Goal: Register for event/course

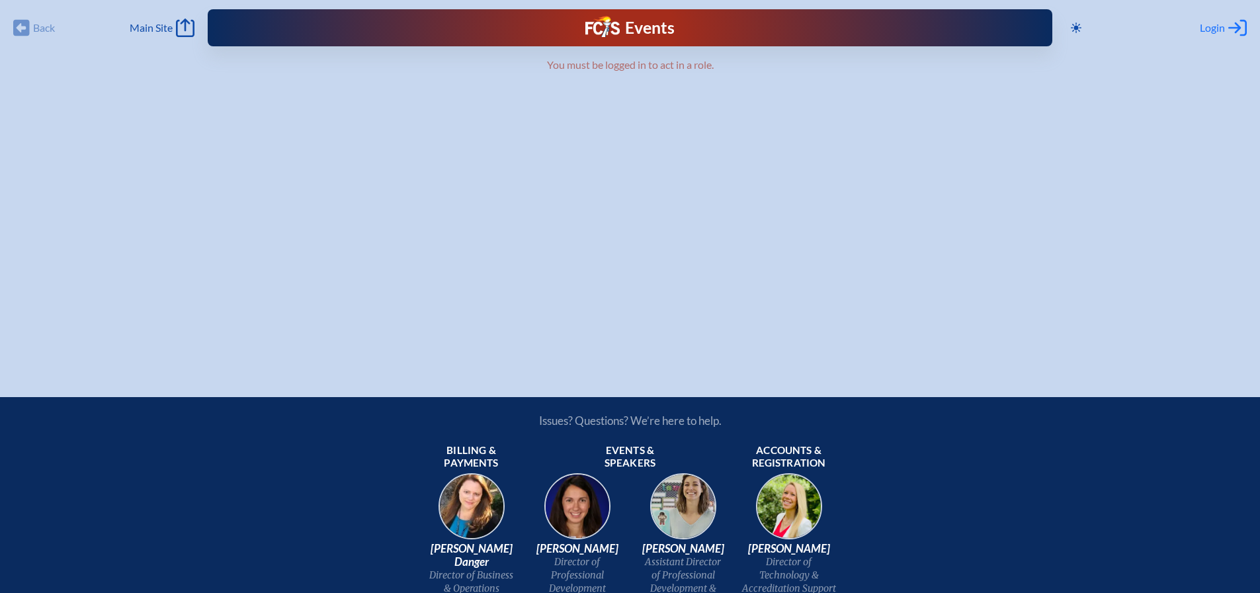
type input "[EMAIL_ADDRESS][DOMAIN_NAME]"
click at [1228, 30] on div "Login Log in or Create Account" at bounding box center [1223, 28] width 47 height 19
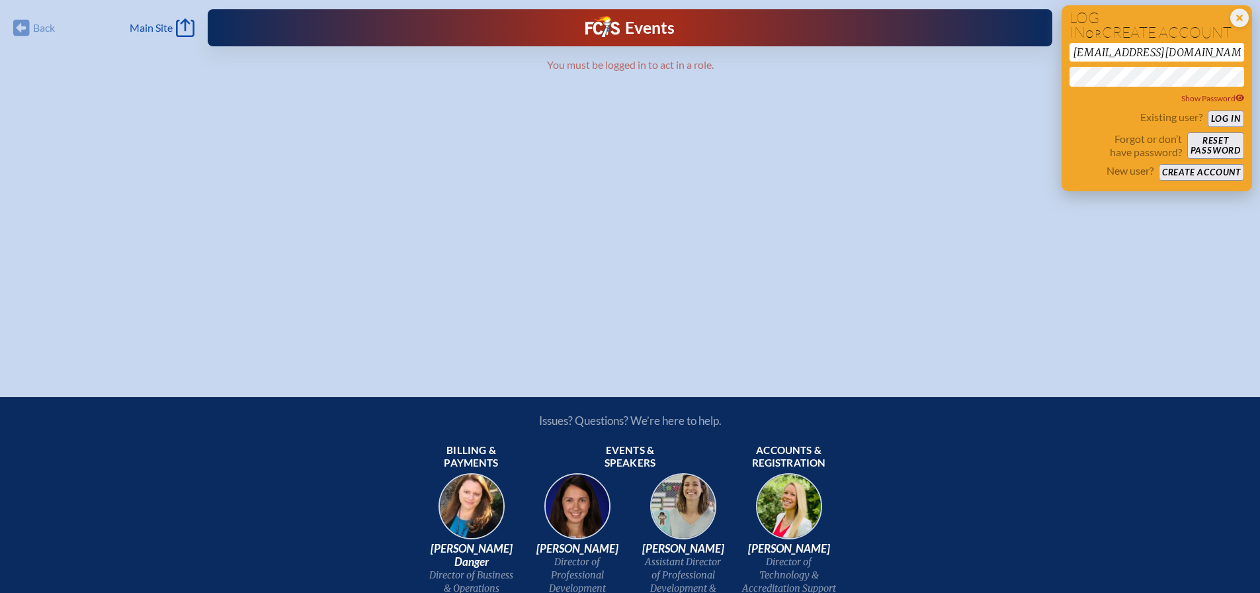
click at [1220, 118] on button "Log in" at bounding box center [1226, 118] width 36 height 17
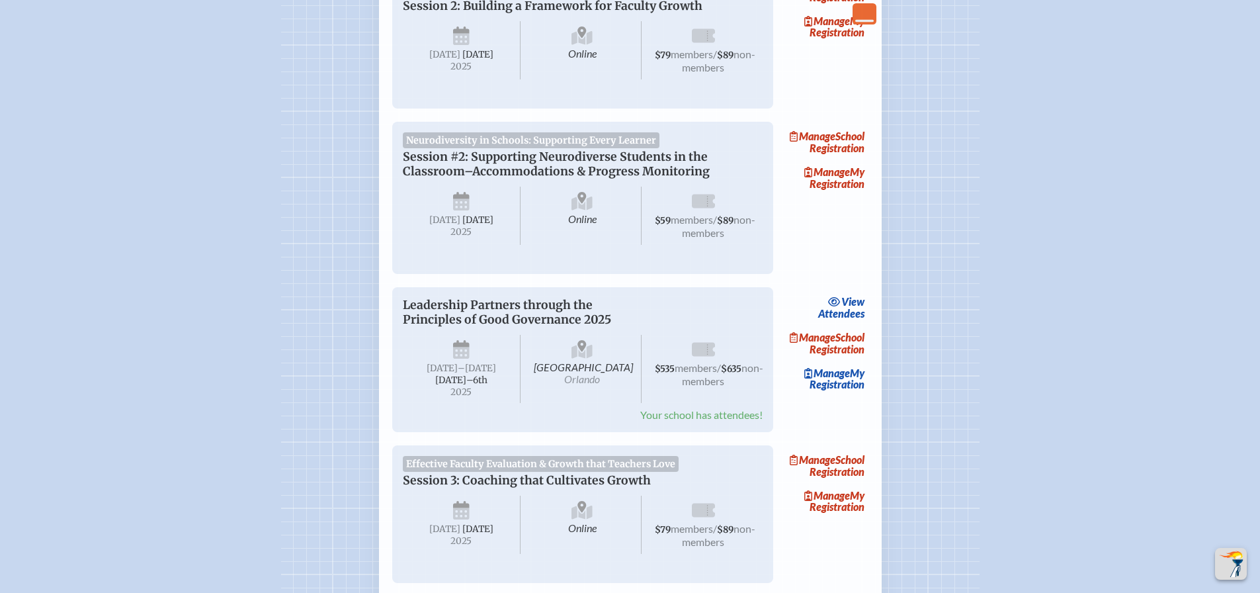
scroll to position [926, 0]
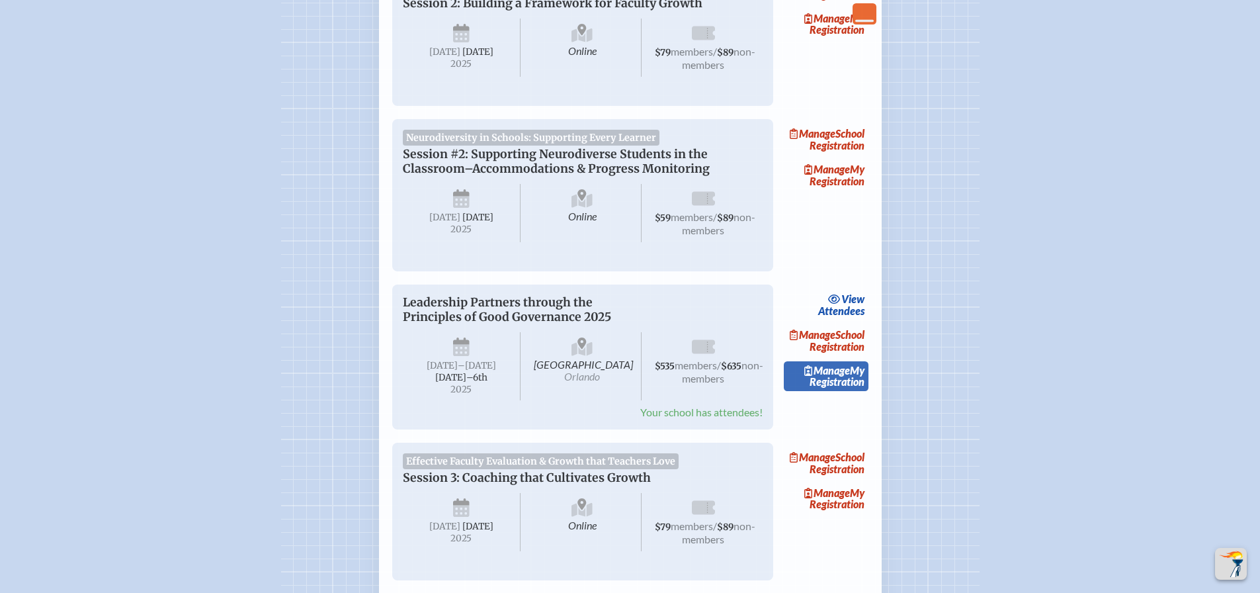
click at [847, 392] on link "Manage My Registration" at bounding box center [826, 376] width 85 height 30
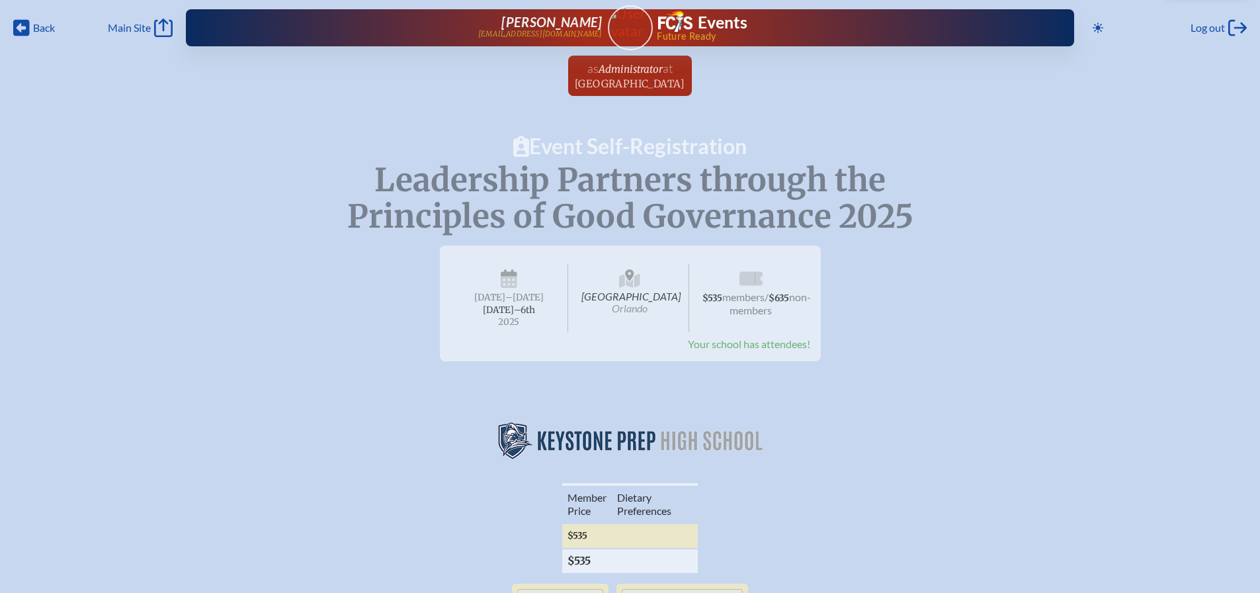
scroll to position [926, 0]
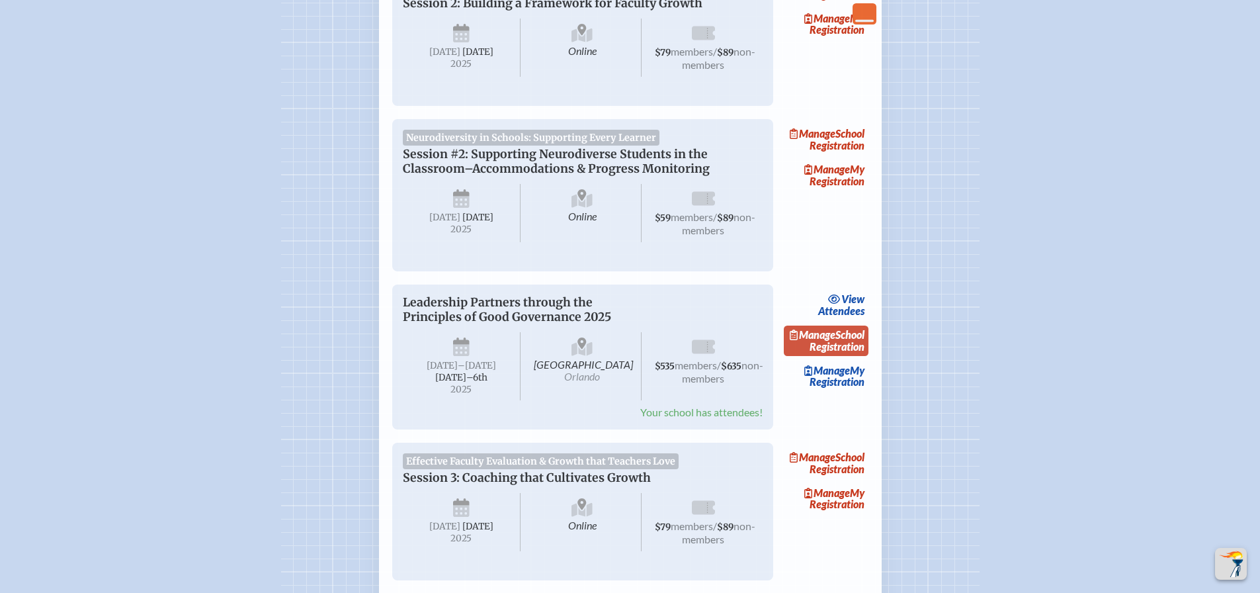
click at [842, 356] on link "Manage School Registration" at bounding box center [826, 340] width 85 height 30
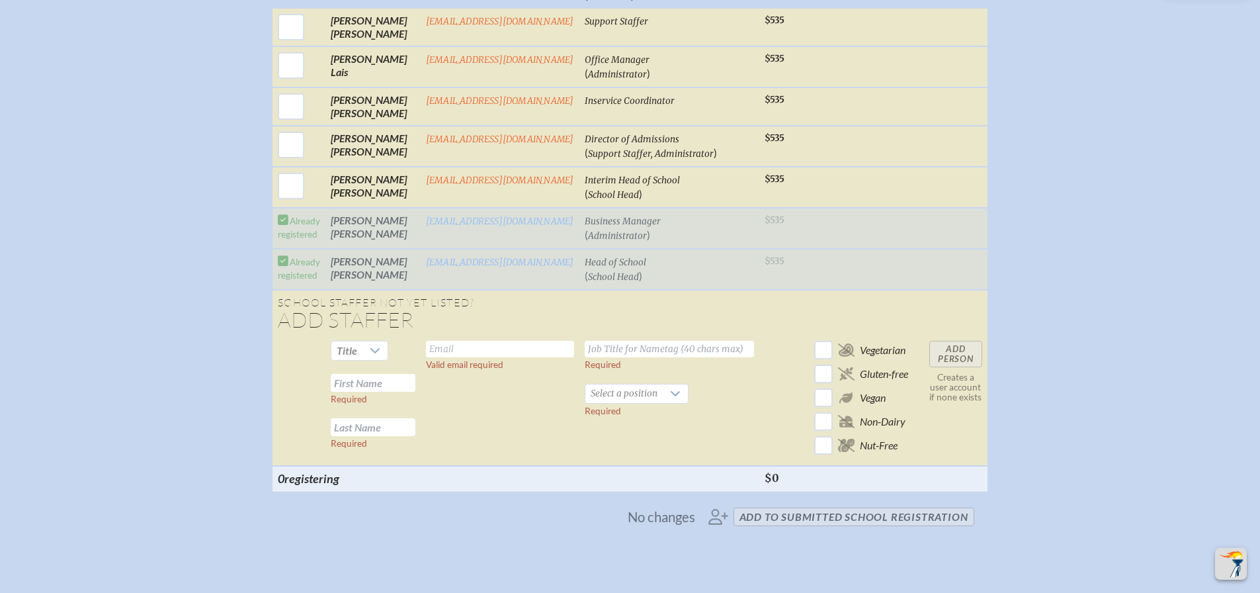
scroll to position [529, 0]
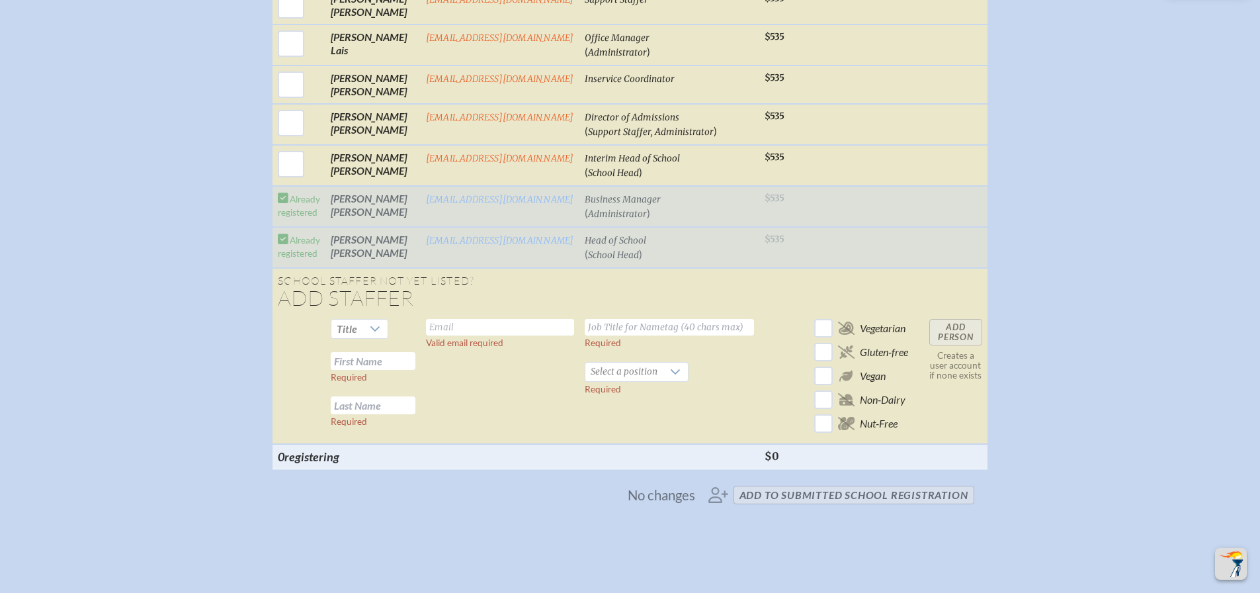
click at [354, 223] on td "[PERSON_NAME]" at bounding box center [372, 206] width 95 height 41
click at [524, 227] on td "[EMAIL_ADDRESS][DOMAIN_NAME]" at bounding box center [500, 206] width 159 height 41
click at [763, 509] on span "No changes add to submitted School Registration" at bounding box center [630, 494] width 698 height 29
click at [966, 353] on td "Add Person Creates a user account if none exists" at bounding box center [955, 378] width 63 height 130
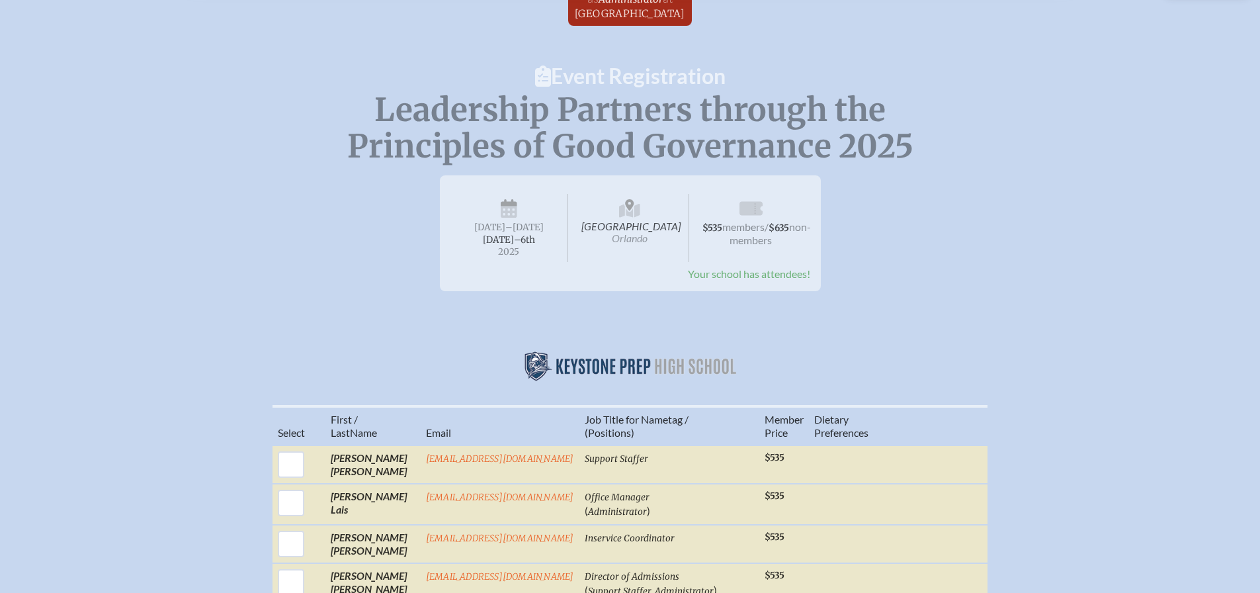
scroll to position [0, 0]
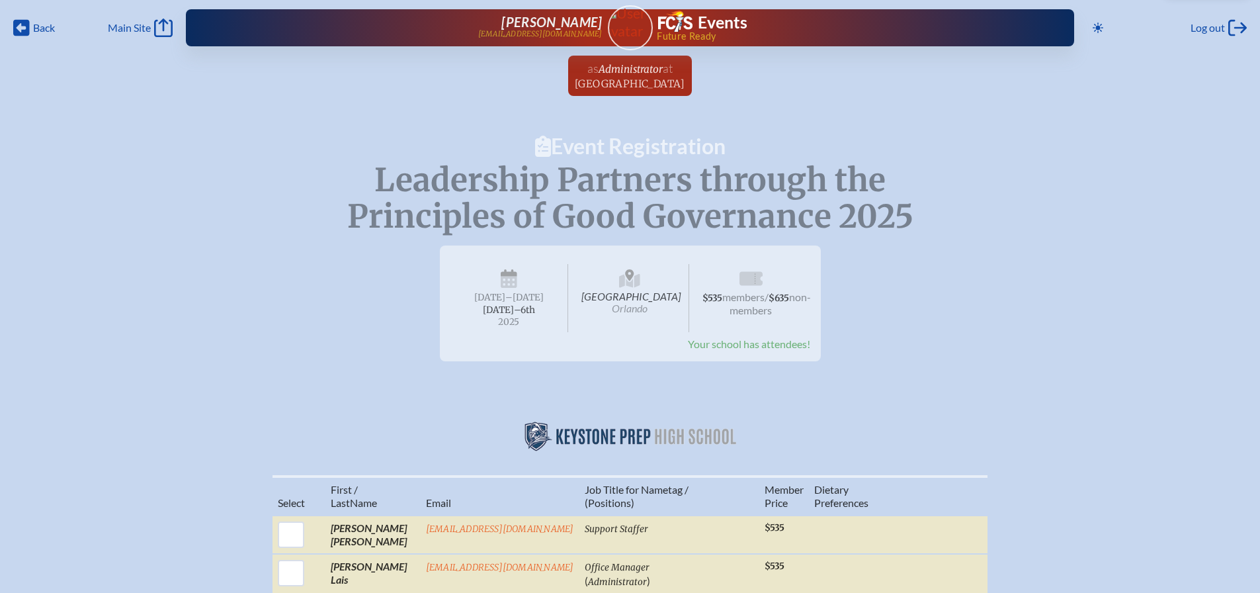
drag, startPoint x: 652, startPoint y: 321, endPoint x: 598, endPoint y: 300, distance: 58.2
click at [598, 300] on span "[GEOGRAPHIC_DATA] [GEOGRAPHIC_DATA]" at bounding box center [630, 298] width 118 height 68
copy span "[GEOGRAPHIC_DATA]"
